Goal: Task Accomplishment & Management: Use online tool/utility

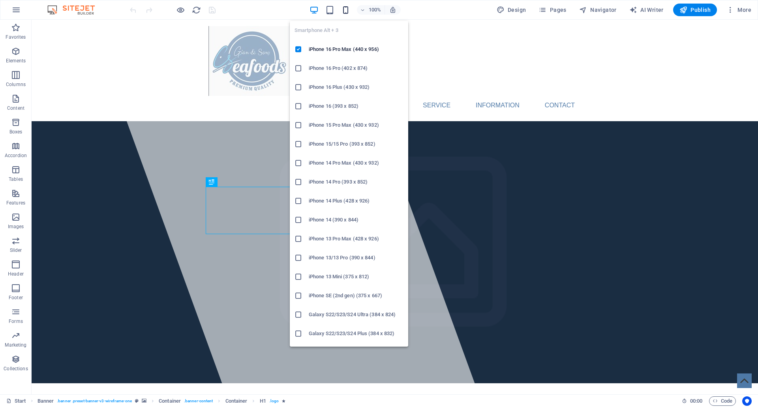
click at [348, 13] on icon "button" at bounding box center [345, 10] width 9 height 9
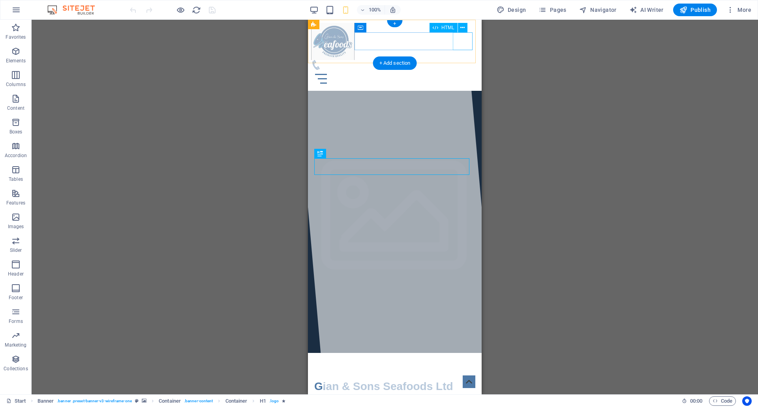
click at [461, 70] on div "Menu" at bounding box center [394, 79] width 167 height 18
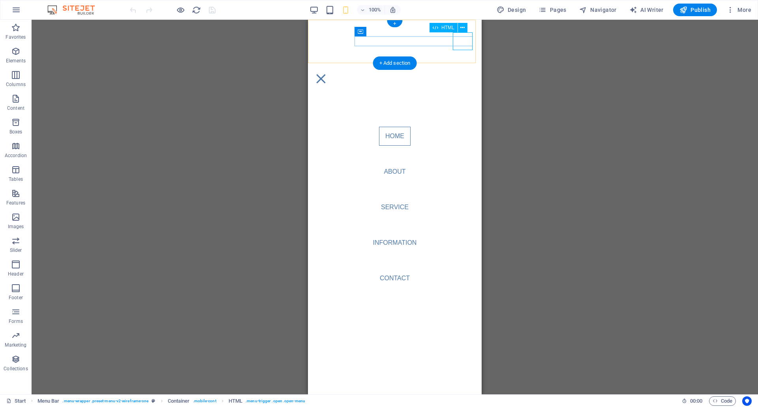
click at [331, 70] on div "Menu" at bounding box center [321, 79] width 20 height 18
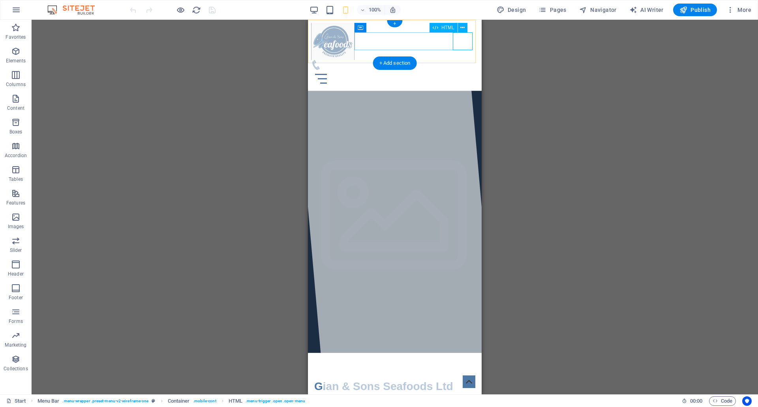
click at [463, 70] on div "Menu" at bounding box center [394, 79] width 167 height 18
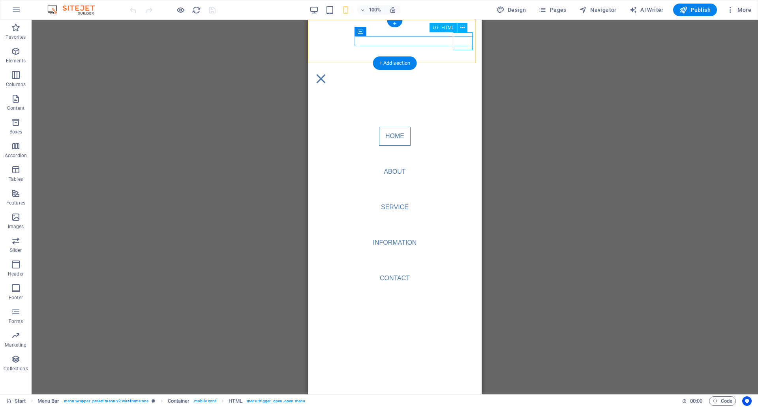
click at [331, 70] on div "Menu" at bounding box center [321, 79] width 20 height 18
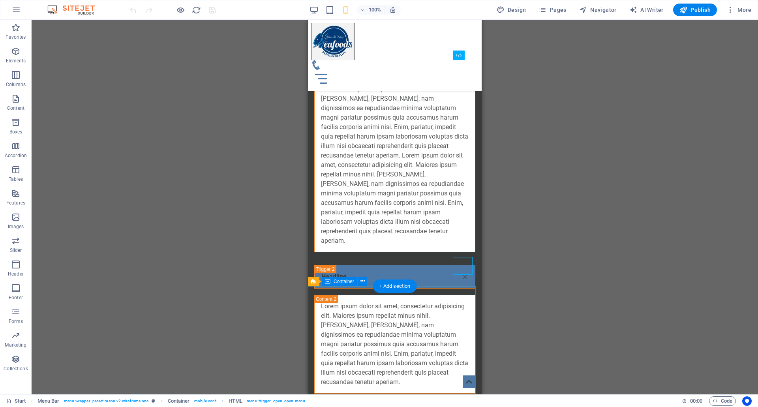
scroll to position [2979, 0]
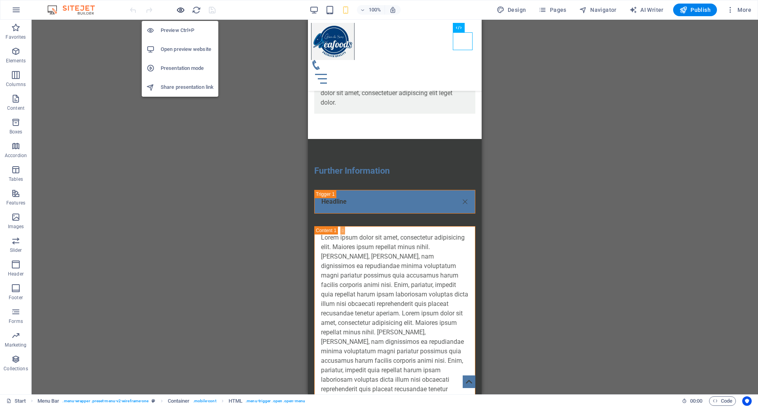
click at [183, 9] on icon "button" at bounding box center [180, 10] width 9 height 9
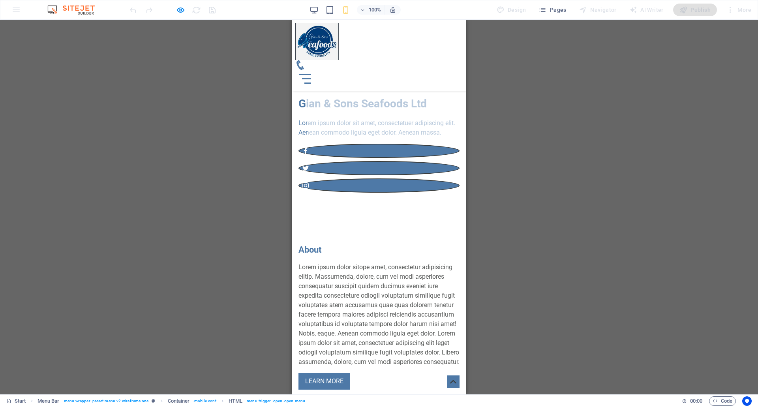
scroll to position [0, 0]
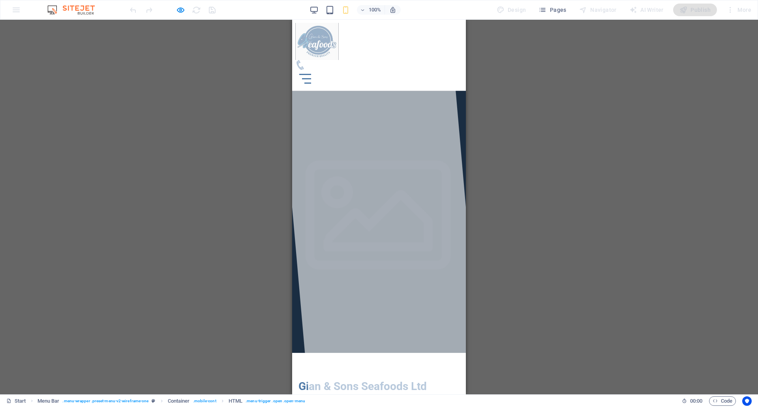
click at [390, 84] on div at bounding box center [379, 207] width 206 height 375
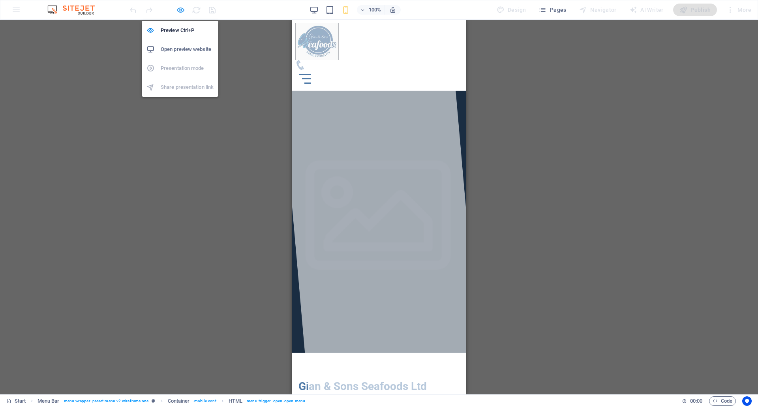
click at [182, 12] on icon "button" at bounding box center [180, 10] width 9 height 9
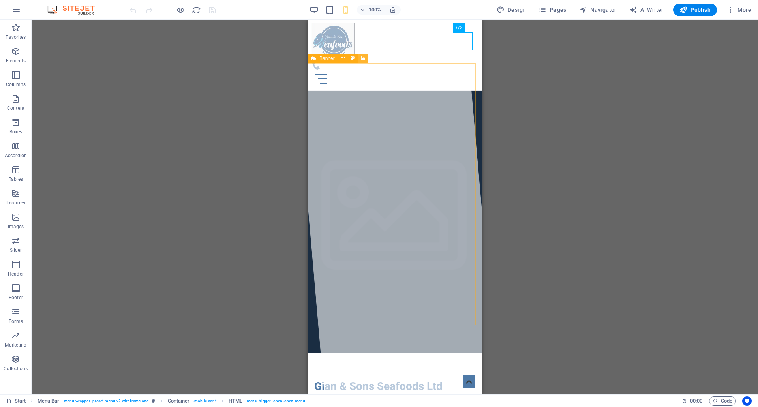
click at [363, 57] on icon at bounding box center [363, 58] width 6 height 8
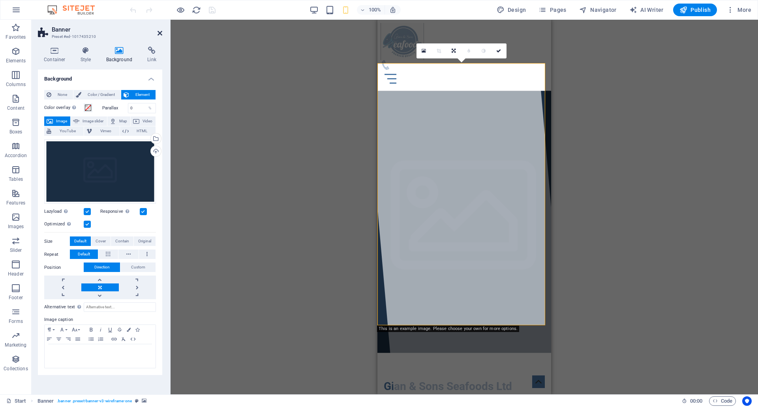
click at [160, 32] on icon at bounding box center [159, 33] width 5 height 6
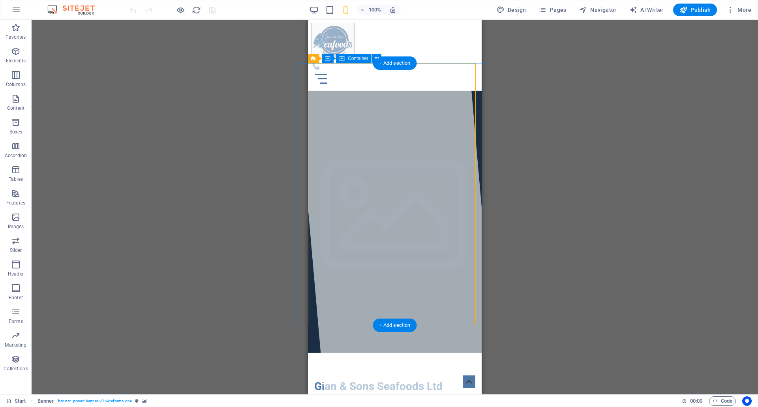
click at [450, 96] on div at bounding box center [394, 207] width 206 height 375
click at [351, 69] on div at bounding box center [394, 207] width 206 height 375
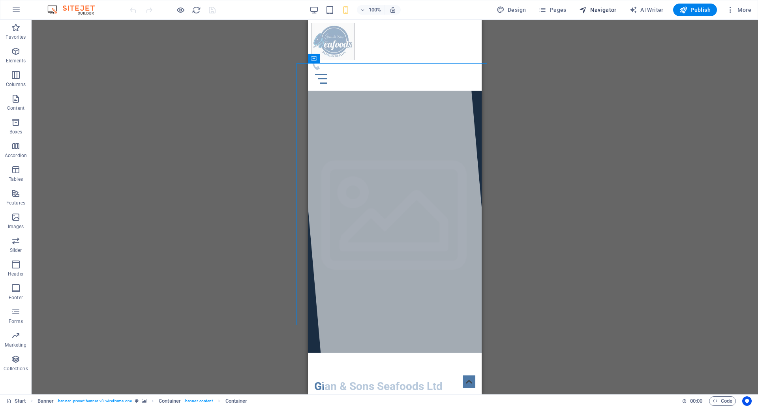
click at [600, 12] on span "Navigator" at bounding box center [597, 10] width 37 height 8
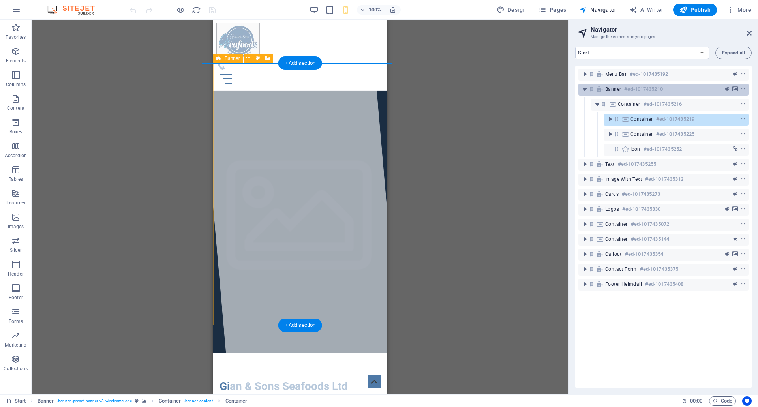
click at [652, 86] on h6 "#ed-1017435210" at bounding box center [643, 88] width 38 height 9
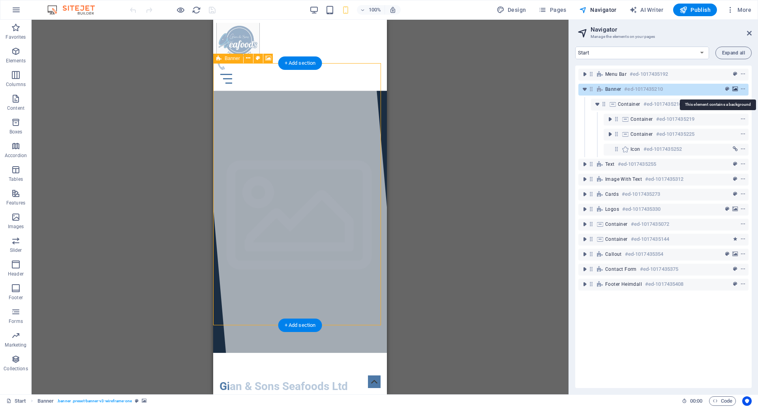
click at [734, 89] on icon "background" at bounding box center [735, 89] width 6 height 6
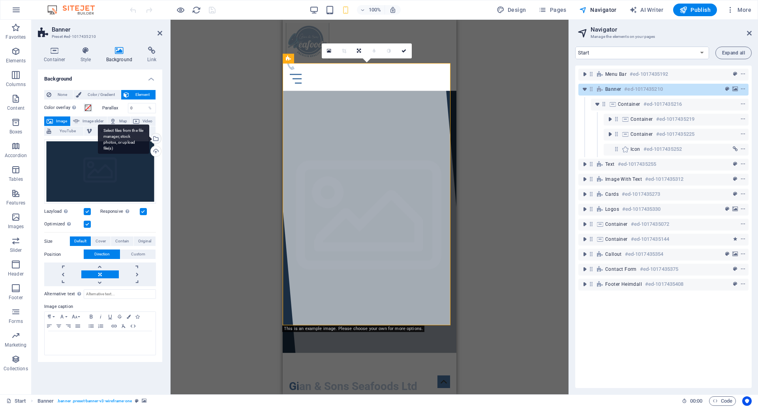
click at [157, 142] on div "Select files from the file manager, stock photos, or upload file(s)" at bounding box center [155, 139] width 12 height 12
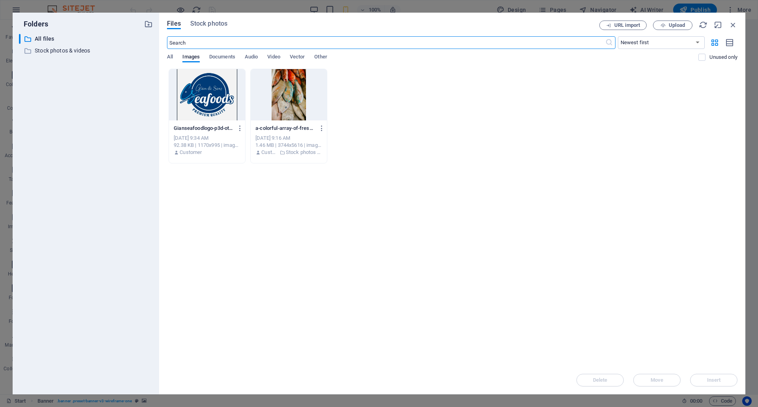
click at [285, 98] on div at bounding box center [289, 94] width 76 height 51
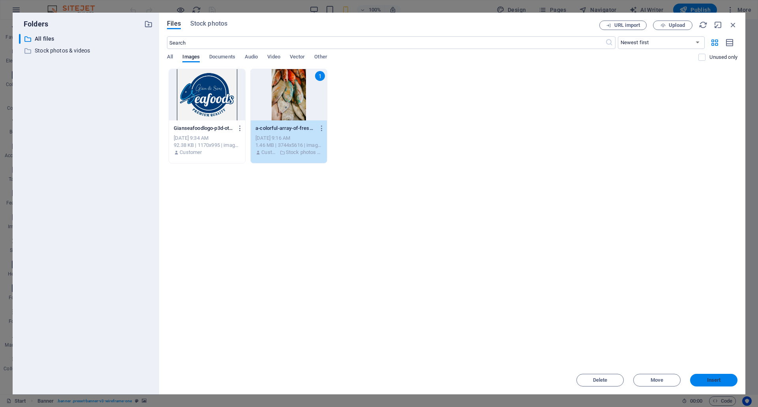
click at [714, 375] on button "Insert" at bounding box center [713, 380] width 47 height 13
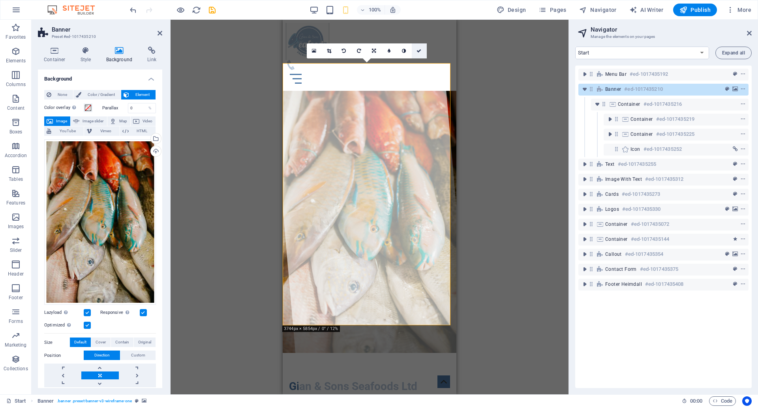
click at [418, 54] on link at bounding box center [419, 50] width 15 height 15
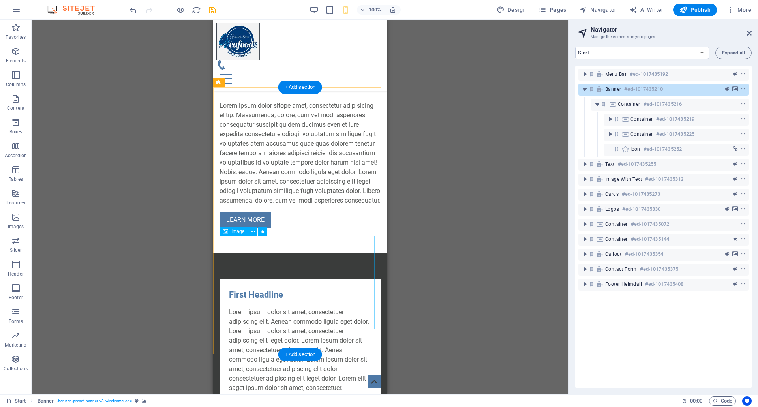
scroll to position [434, 0]
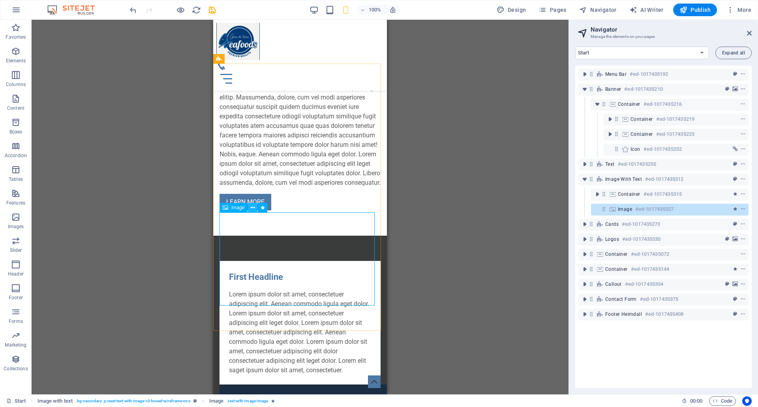
click at [253, 210] on icon at bounding box center [253, 208] width 4 height 8
click at [367, 70] on div "Menu" at bounding box center [299, 79] width 167 height 18
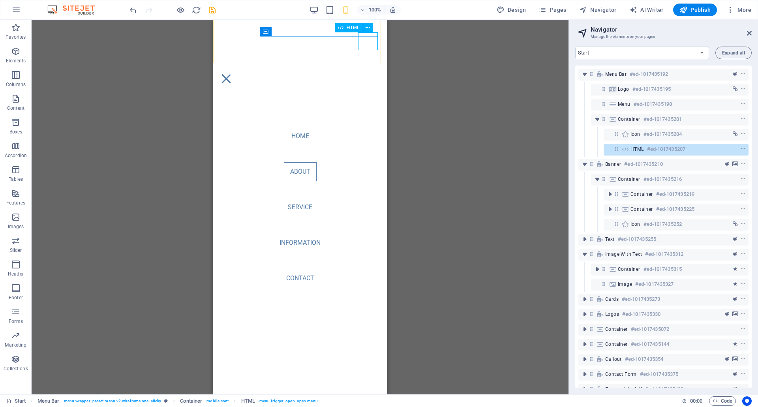
click at [236, 70] on div "Menu" at bounding box center [226, 79] width 20 height 18
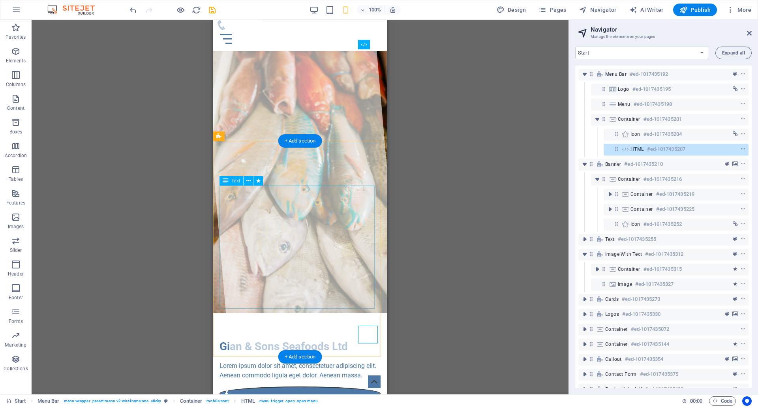
scroll to position [0, 0]
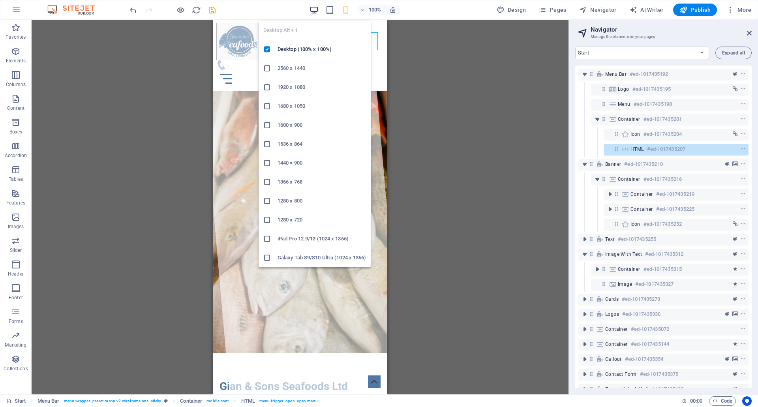
click at [313, 10] on icon "button" at bounding box center [313, 10] width 9 height 9
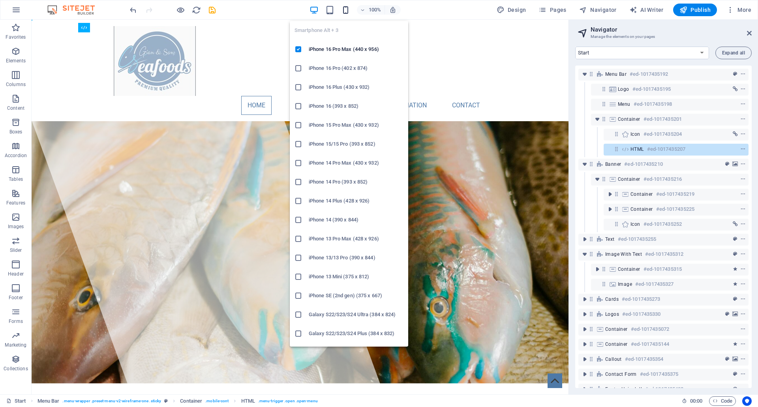
click at [350, 14] on icon "button" at bounding box center [345, 10] width 9 height 9
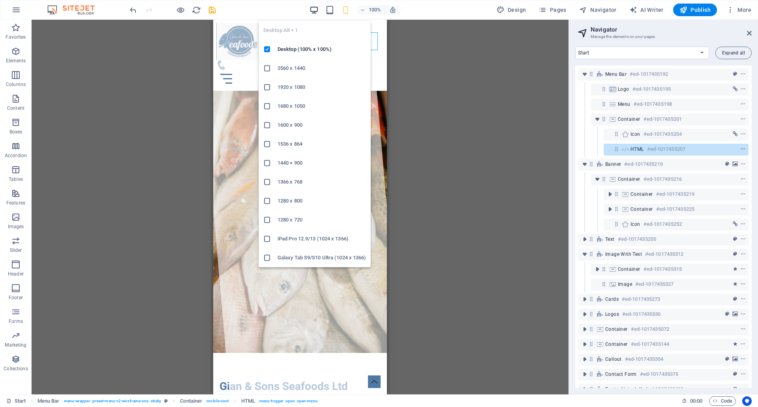
click at [318, 8] on icon "button" at bounding box center [313, 10] width 9 height 9
